Goal: Task Accomplishment & Management: Complete application form

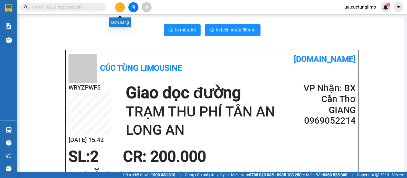
click at [120, 9] on button at bounding box center [120, 7] width 10 height 10
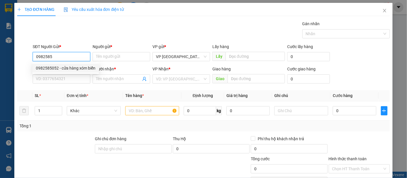
click at [78, 71] on div "0982585052 - cửa hàng xóm biển" at bounding box center [66, 68] width 60 height 6
type input "0982585052"
type input "cửa hàng xóm biển"
type input "0938262464"
type input "HS [PERSON_NAME]"
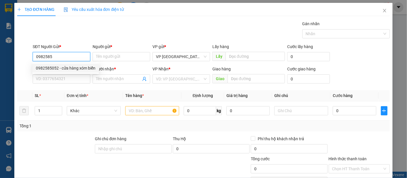
type input "BX BÀ RỊA"
type input "300.000"
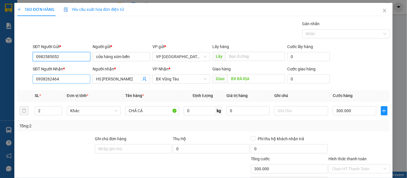
type input "0982585052"
click at [77, 77] on input "0938262464" at bounding box center [62, 79] width 58 height 9
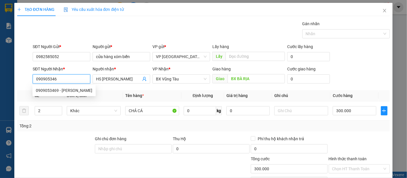
type input "0909053469"
click at [65, 90] on div "0909053469 - [PERSON_NAME]" at bounding box center [64, 91] width 57 height 6
type input "[PERSON_NAME]"
type input "150.000"
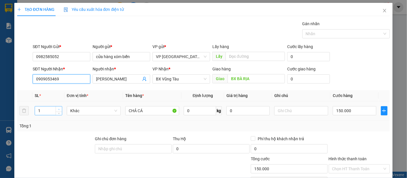
type input "0909053469"
type input "2"
click at [57, 110] on span "up" at bounding box center [58, 109] width 3 height 3
click at [343, 111] on input "150.000" at bounding box center [354, 110] width 43 height 9
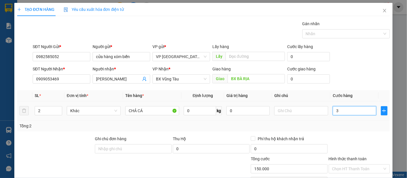
type input "3"
type input "30"
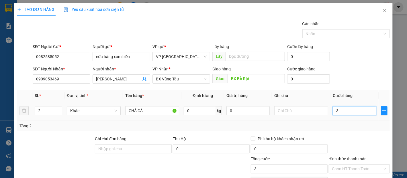
type input "30"
type input "300"
type input "3.000"
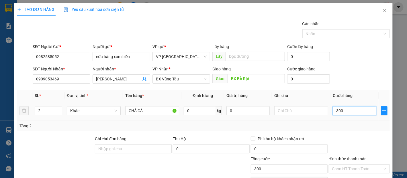
type input "3.000"
type input "30.000"
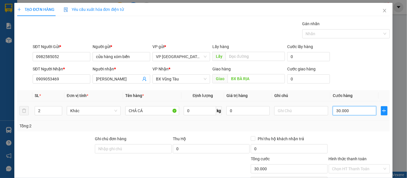
type input "300.000"
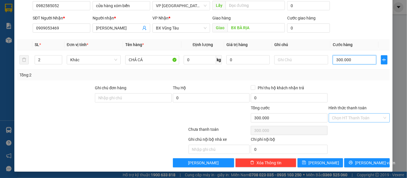
type input "300.000"
click at [372, 118] on input "Hình thức thanh toán" at bounding box center [358, 118] width 50 height 9
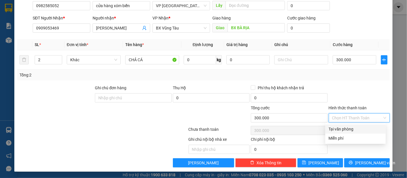
click at [366, 132] on div "Tại văn phòng" at bounding box center [356, 129] width 61 height 9
type input "0"
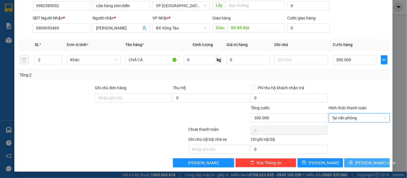
click at [366, 160] on span "[PERSON_NAME] và In" at bounding box center [376, 163] width 40 height 6
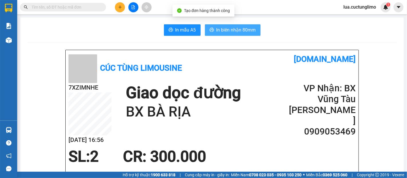
click at [232, 35] on button "In biên nhận 80mm" at bounding box center [233, 29] width 56 height 11
